Goal: Task Accomplishment & Management: Manage account settings

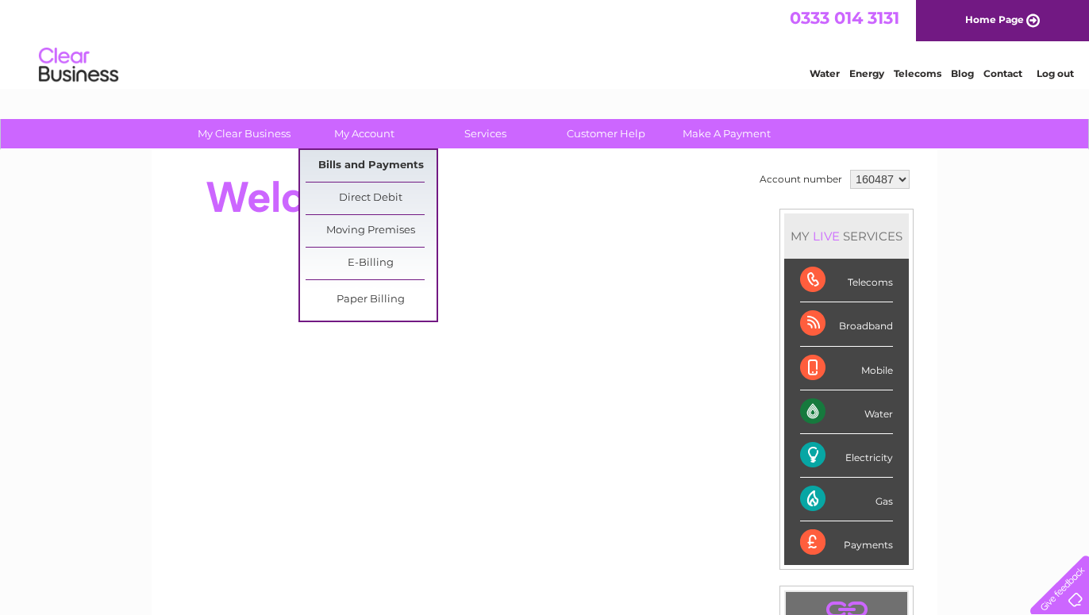
click at [365, 159] on link "Bills and Payments" at bounding box center [371, 166] width 131 height 32
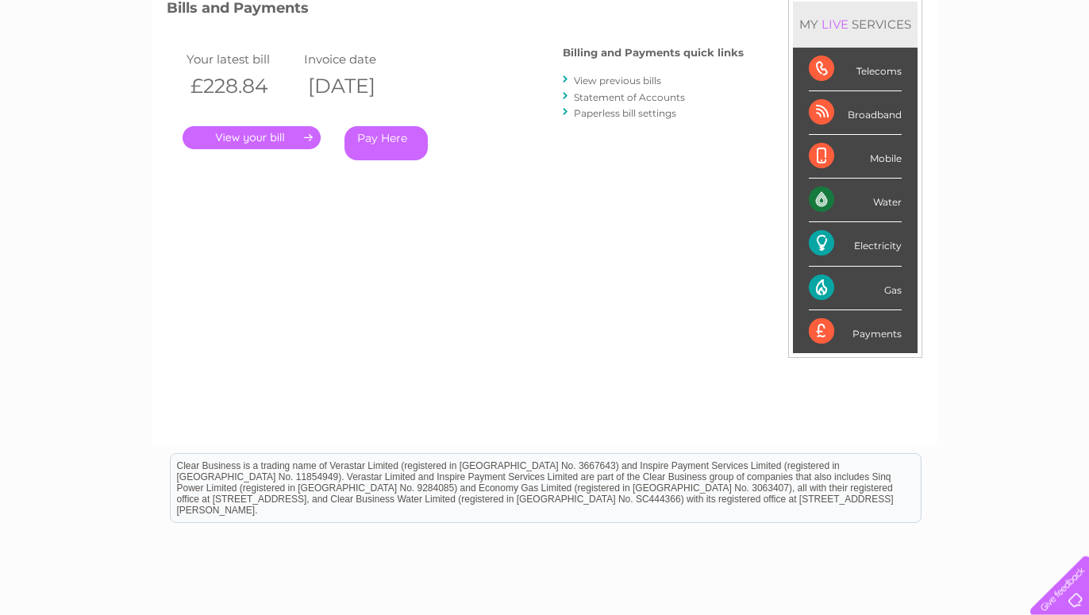
scroll to position [243, 0]
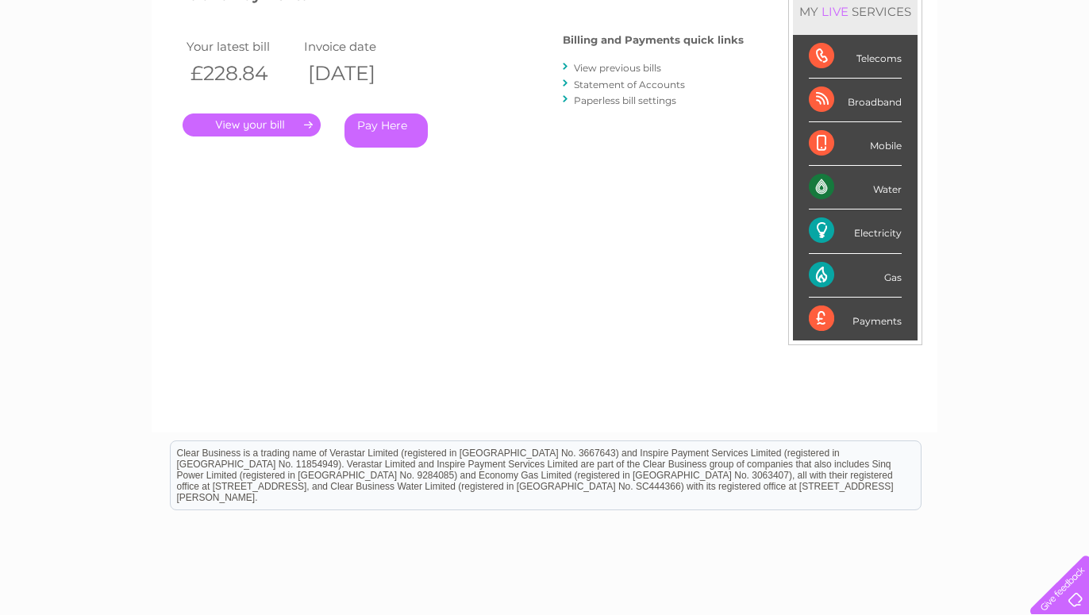
click at [269, 125] on link "." at bounding box center [252, 125] width 138 height 23
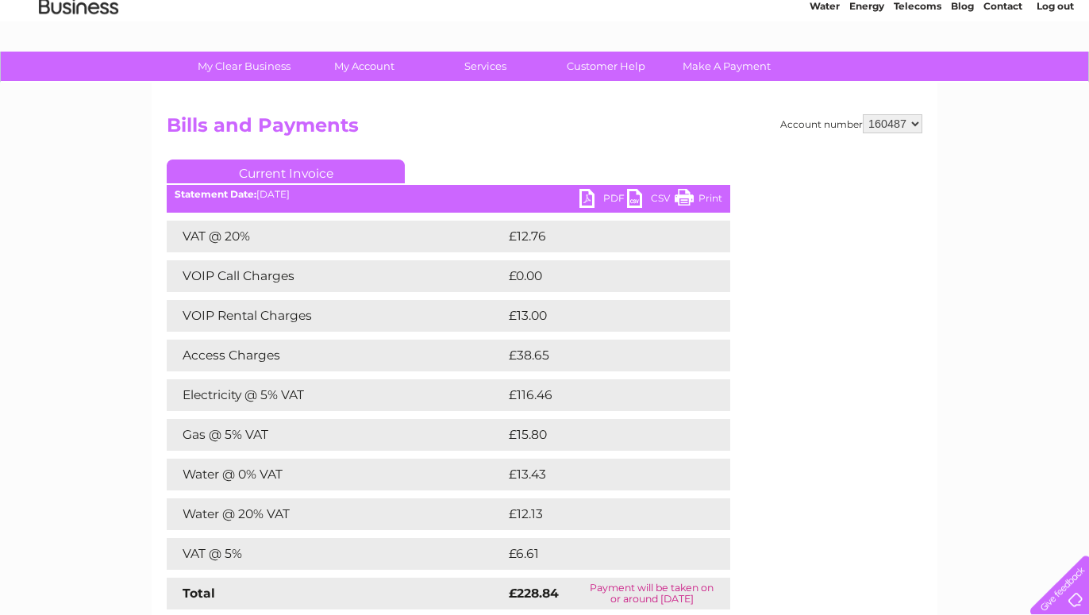
scroll to position [162, 0]
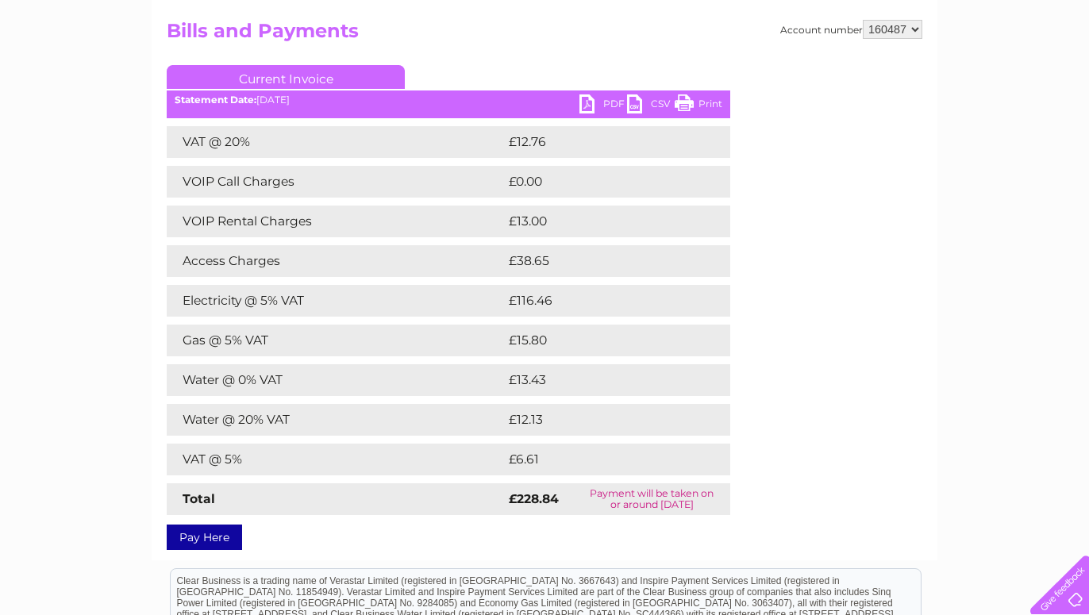
click at [587, 104] on link "PDF" at bounding box center [603, 105] width 48 height 23
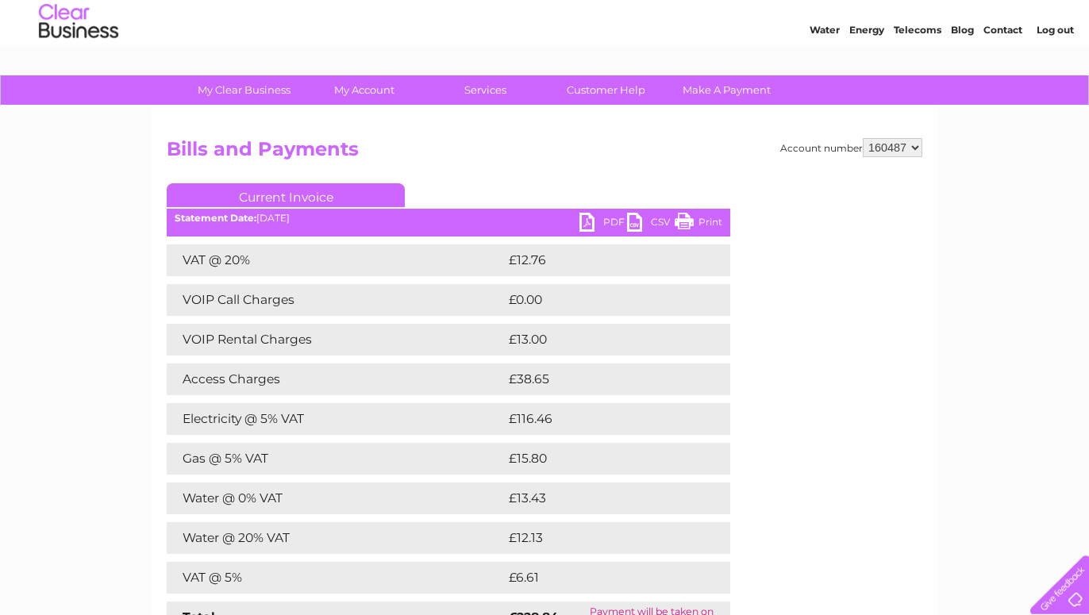
scroll to position [0, 0]
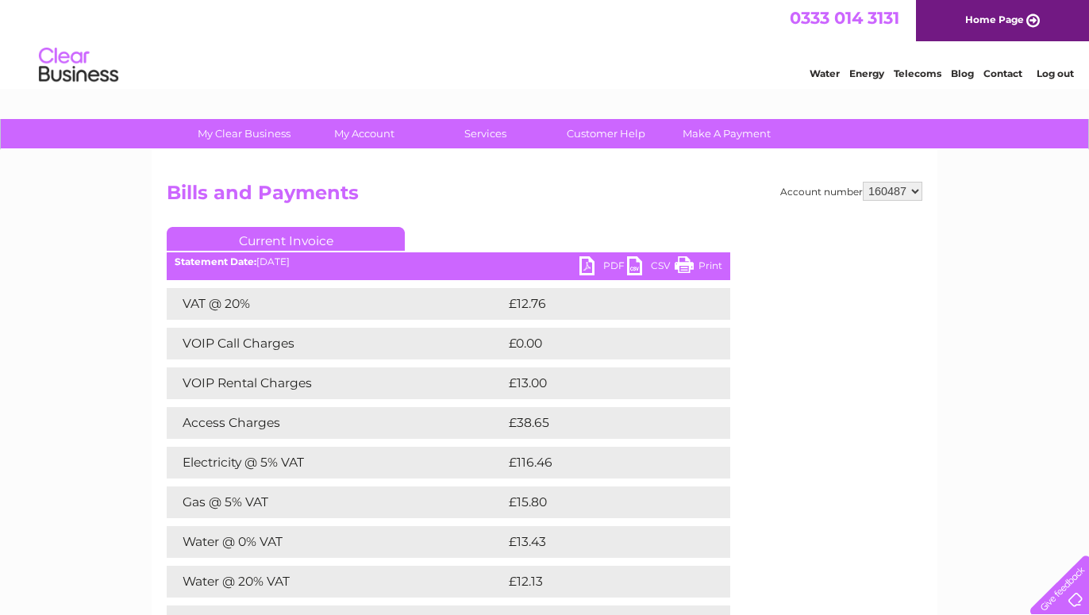
click at [1056, 77] on link "Log out" at bounding box center [1055, 73] width 37 height 12
